Goal: Task Accomplishment & Management: Manage account settings

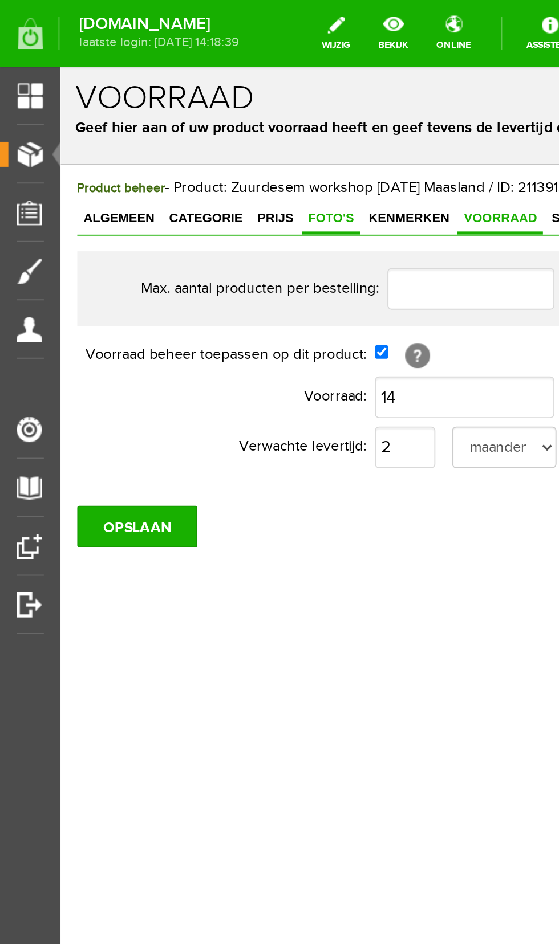
click at [196, 144] on span "Foto's" at bounding box center [208, 147] width 32 height 8
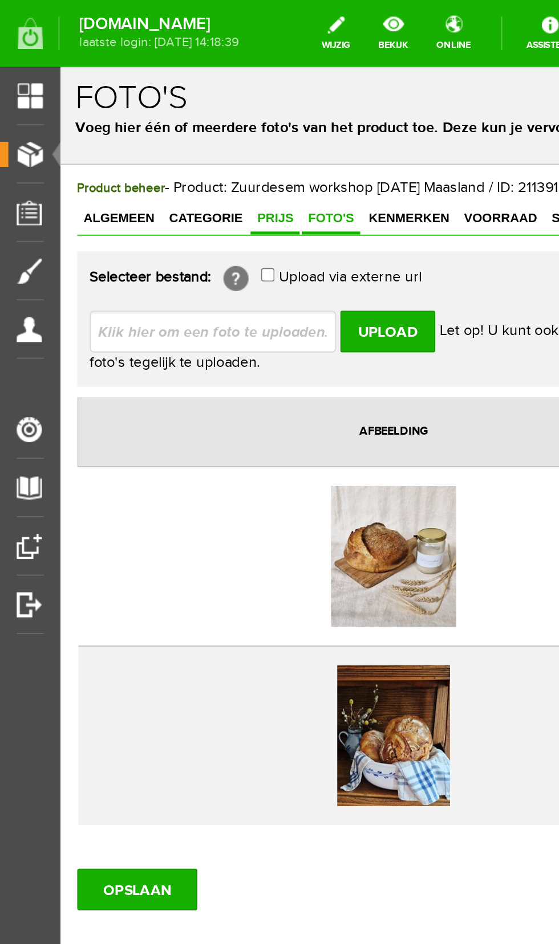
click at [169, 148] on span "Prijs" at bounding box center [177, 147] width 27 height 8
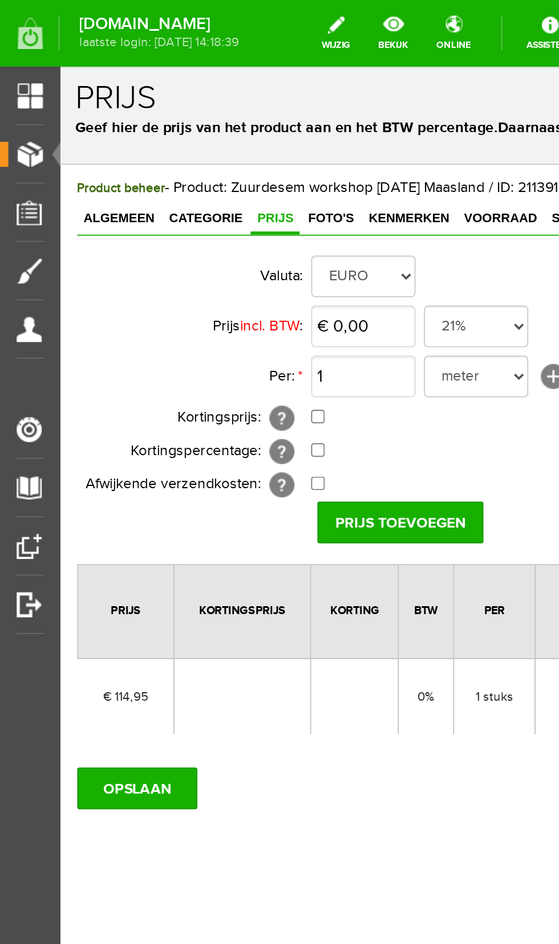
click at [21, 86] on span "Producten" at bounding box center [29, 84] width 48 height 10
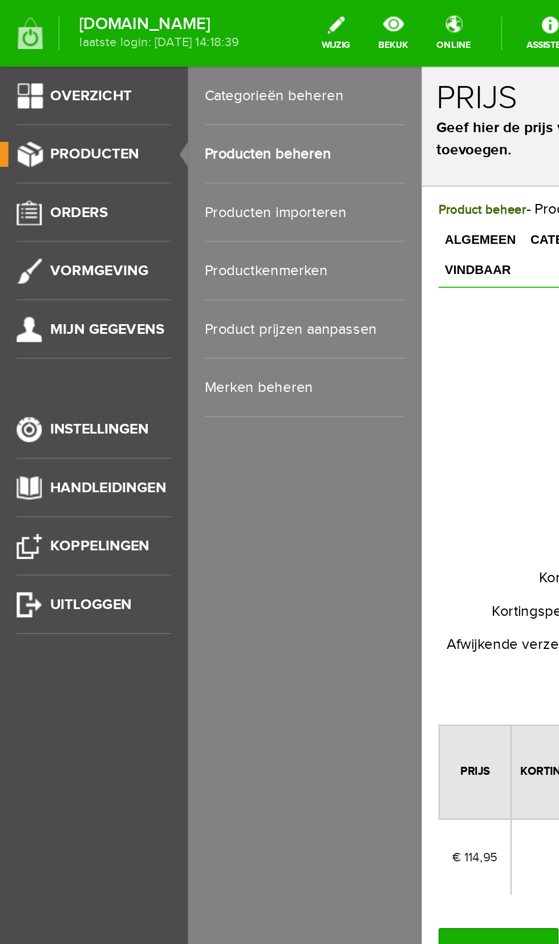
click at [172, 84] on link "Producten beheren" at bounding box center [166, 84] width 109 height 32
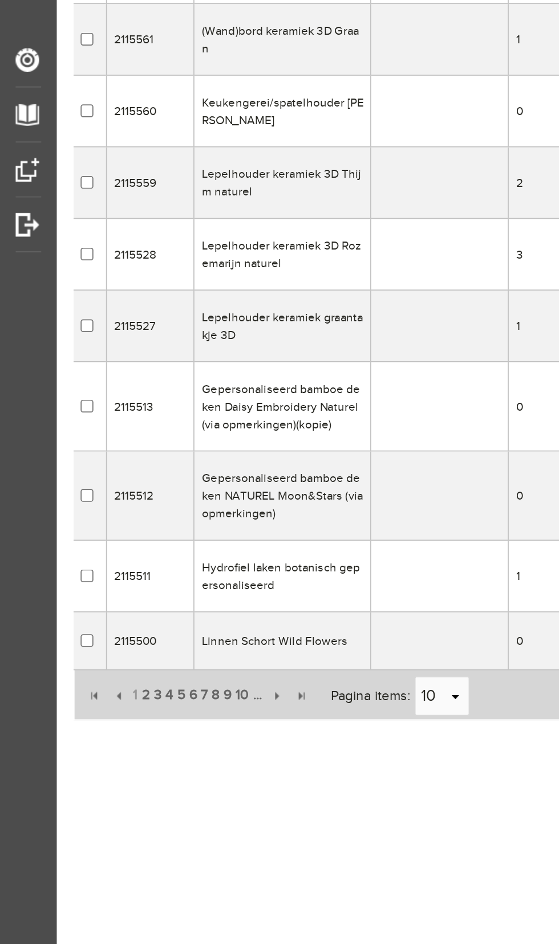
scroll to position [2, 0]
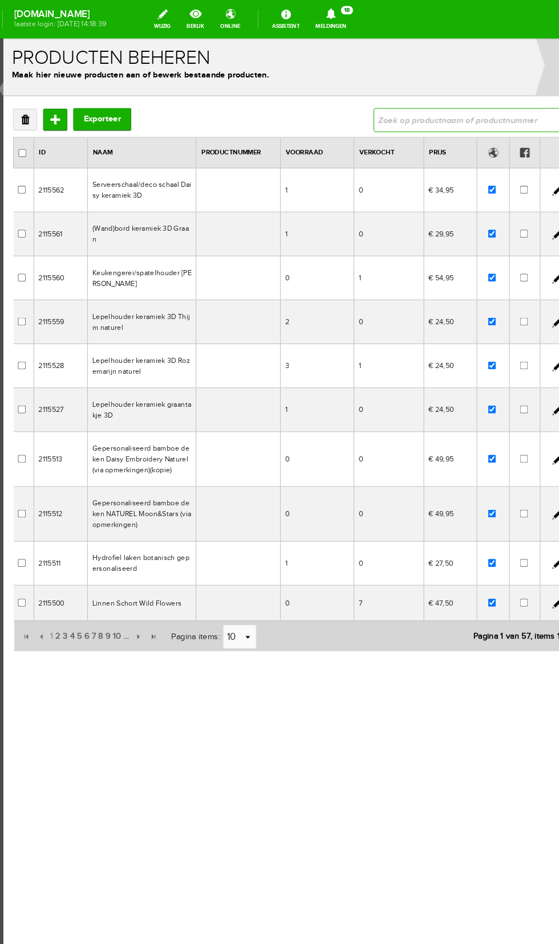
click at [443, 114] on input "text" at bounding box center [442, 115] width 178 height 23
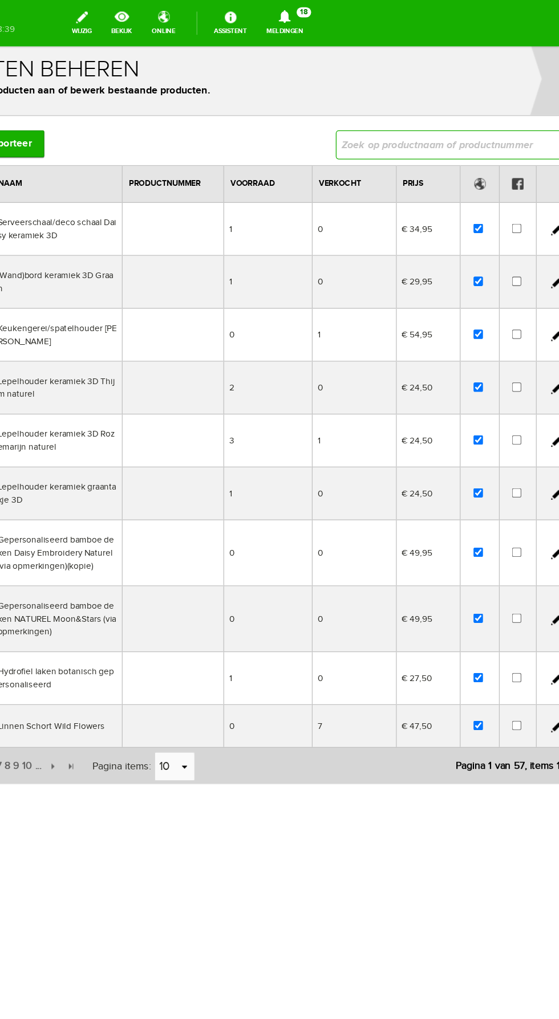
scroll to position [0, 0]
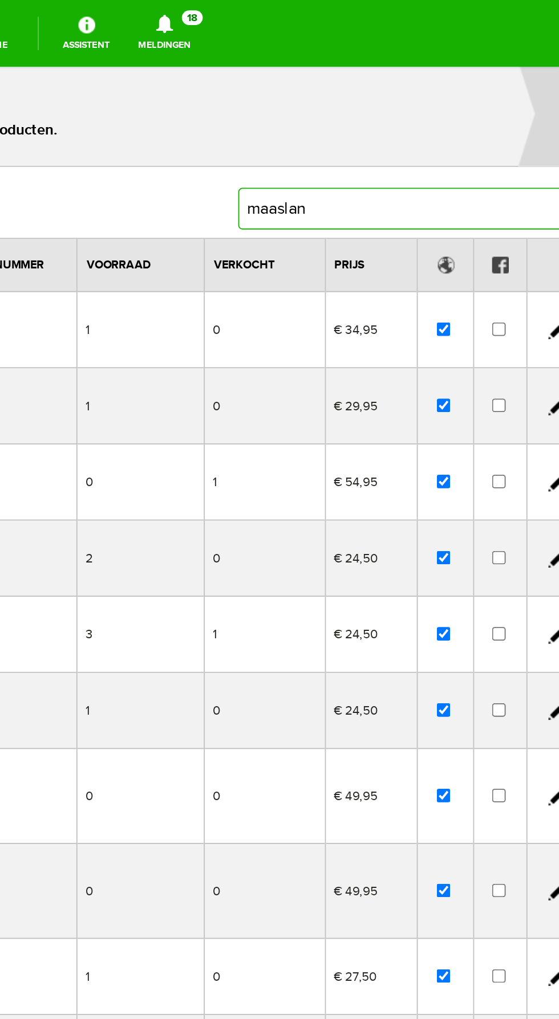
type input "maasland"
